Goal: Navigation & Orientation: Find specific page/section

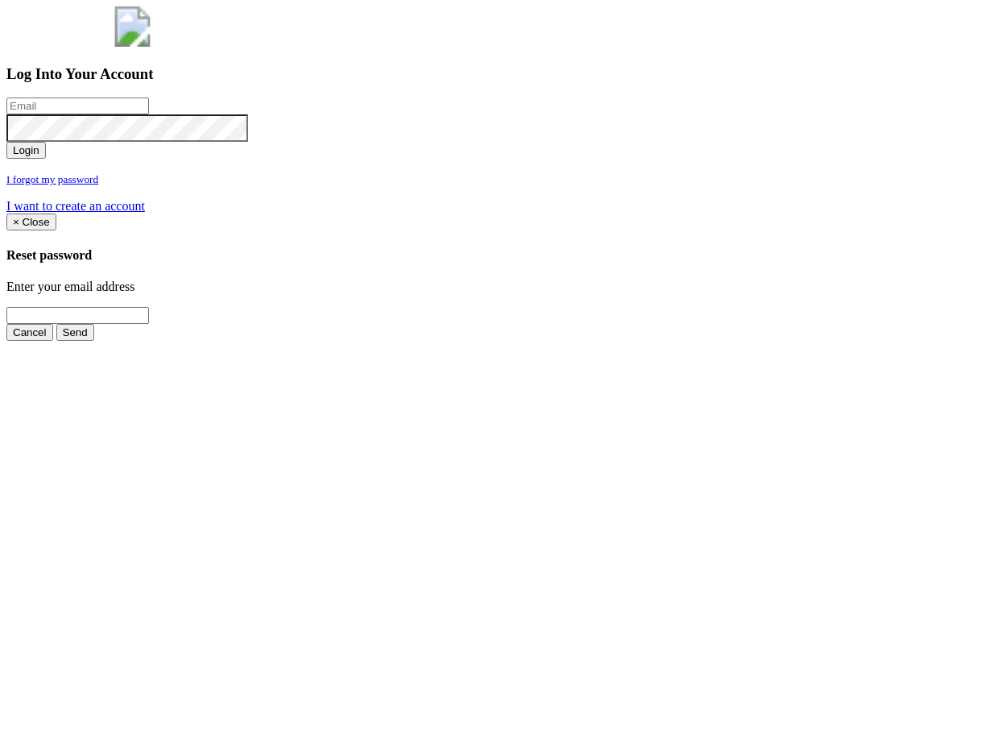
click at [149, 114] on input "email" at bounding box center [77, 105] width 143 height 17
type input "jimmy@pewtress.com"
click at [6, 142] on button "Login" at bounding box center [25, 150] width 39 height 17
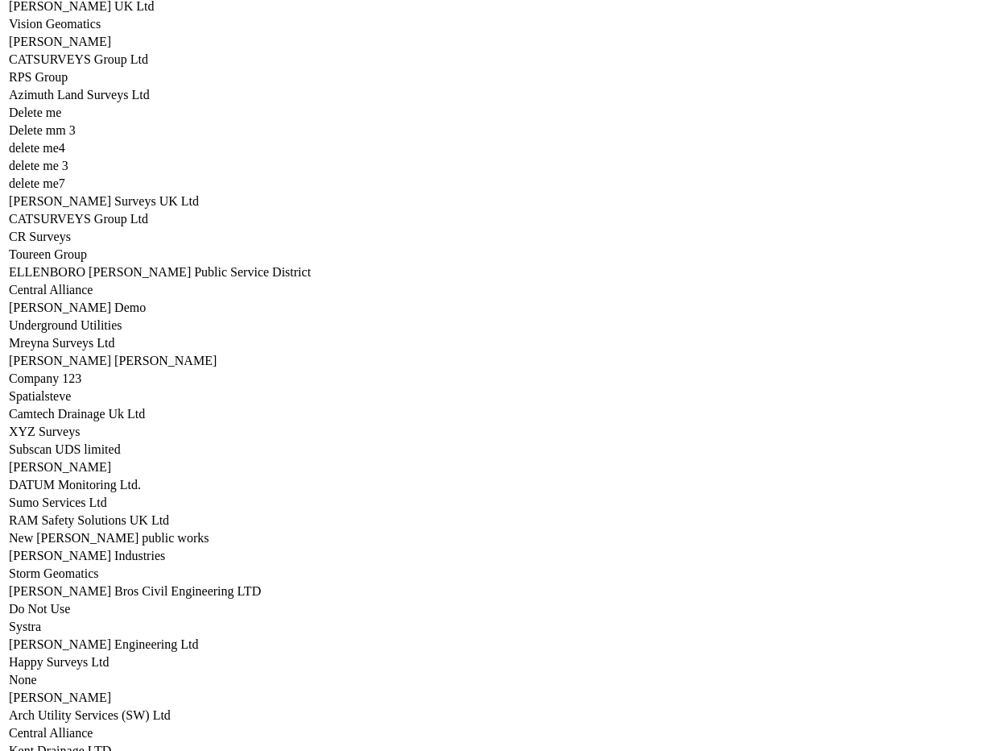
scroll to position [8078, 0]
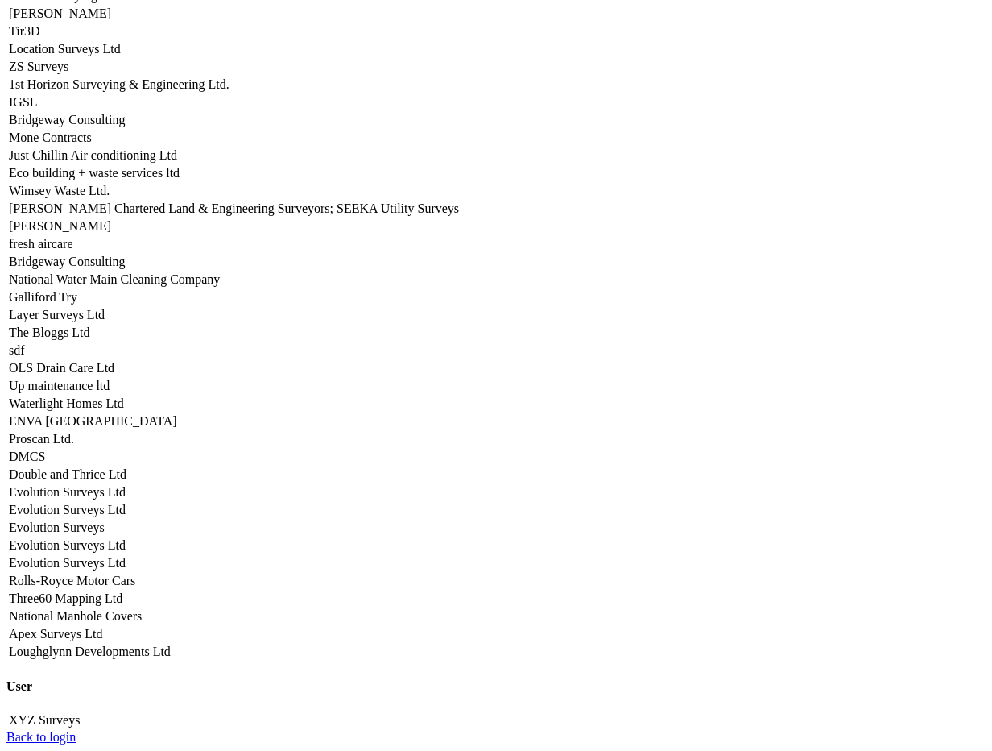
click at [122, 591] on link "Three60 Mapping Ltd" at bounding box center [66, 598] width 114 height 14
